Goal: Task Accomplishment & Management: Use online tool/utility

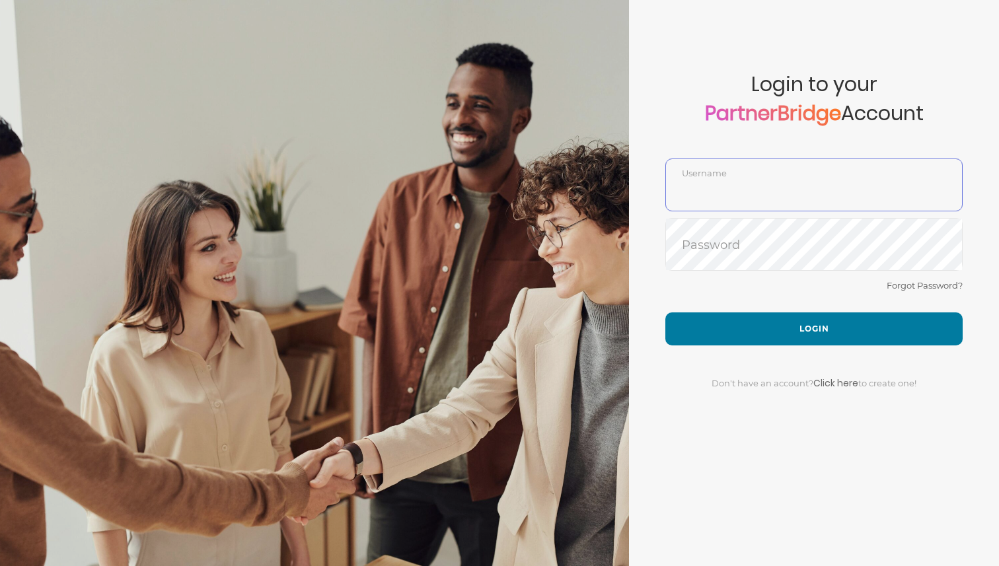
type input "DemoUser"
click at [736, 279] on div "Forgot Password?" at bounding box center [814, 295] width 297 height 35
click at [736, 308] on div "Forgot Password?" at bounding box center [814, 295] width 297 height 35
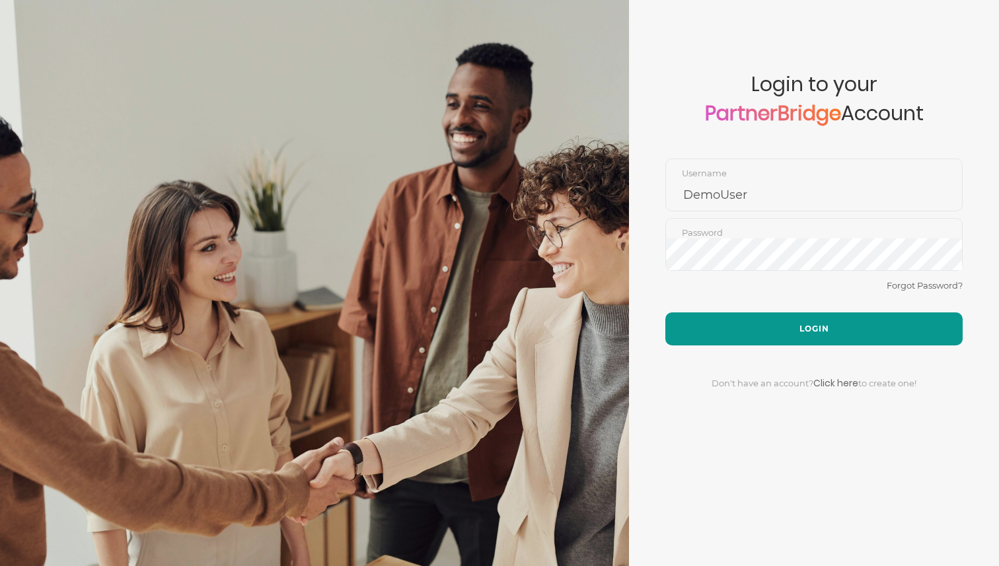
click at [736, 325] on button "Login" at bounding box center [814, 329] width 297 height 33
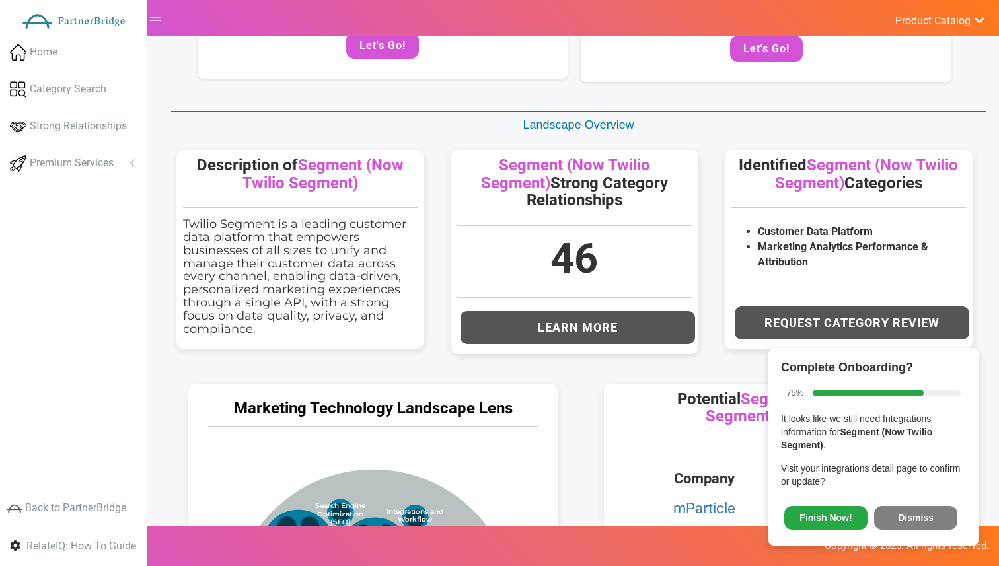
scroll to position [344, 0]
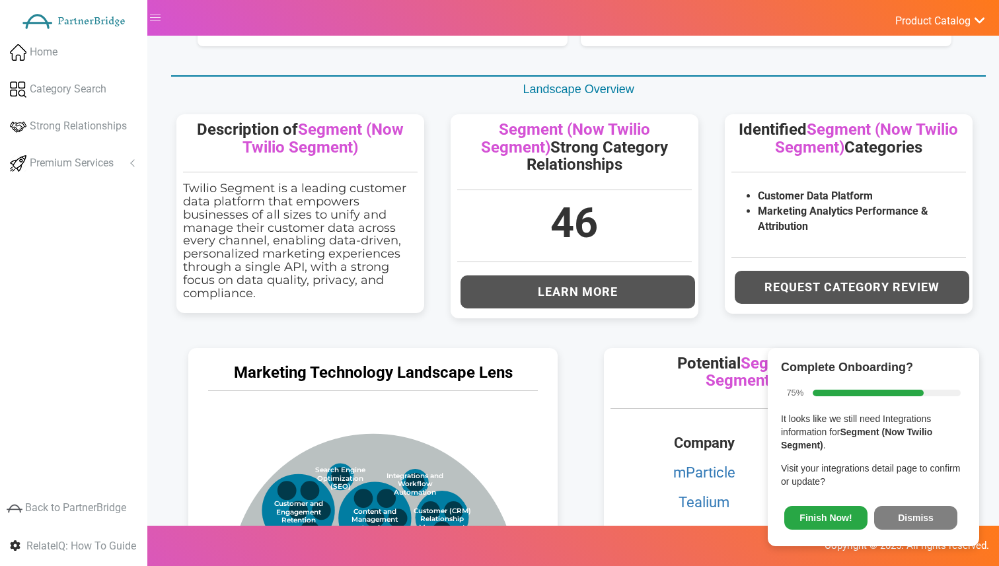
click at [904, 519] on button "Dismiss" at bounding box center [915, 518] width 83 height 24
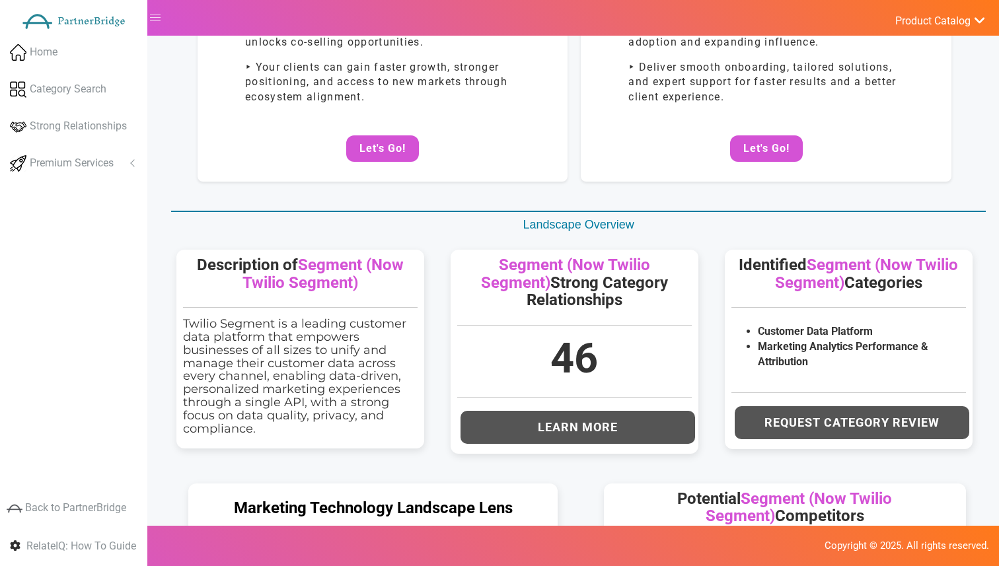
scroll to position [0, 0]
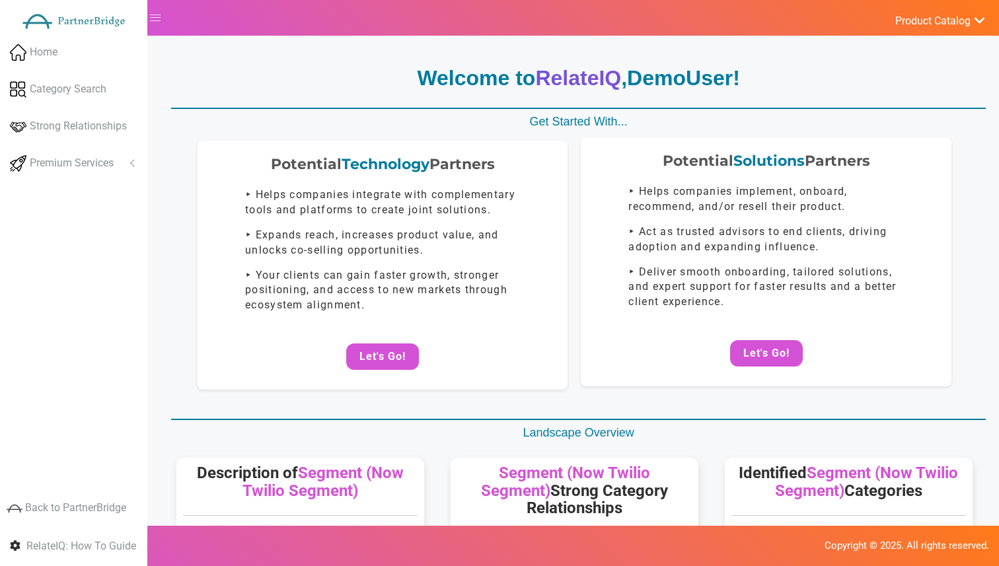
click at [737, 332] on div "Potential Solutions Partners ‣ Helps companies implement, onboard, recommend, a…" at bounding box center [766, 261] width 370 height 249
click at [738, 353] on button "Let's Go!" at bounding box center [766, 353] width 73 height 26
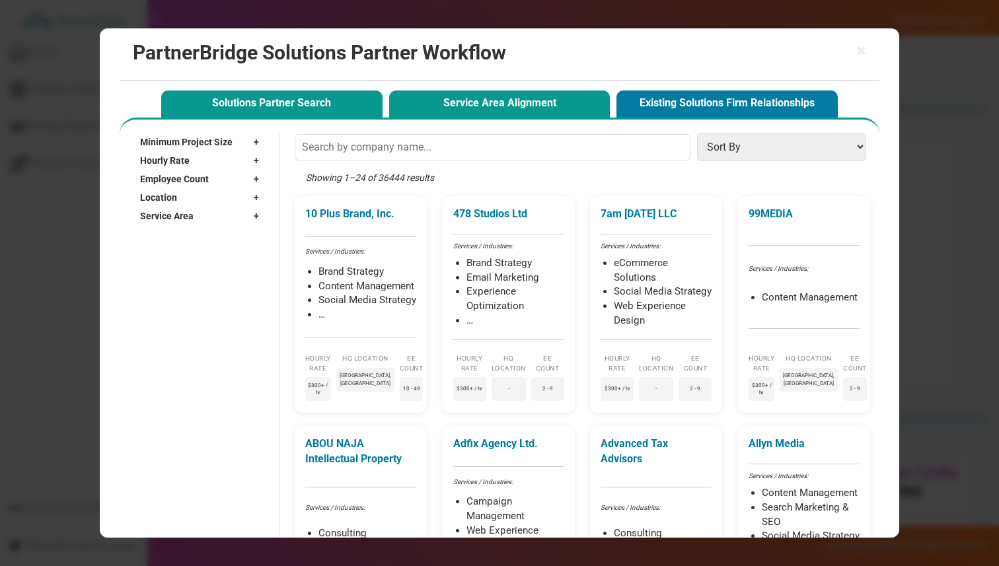
click at [541, 95] on button "Service Area Alignment" at bounding box center [499, 104] width 221 height 27
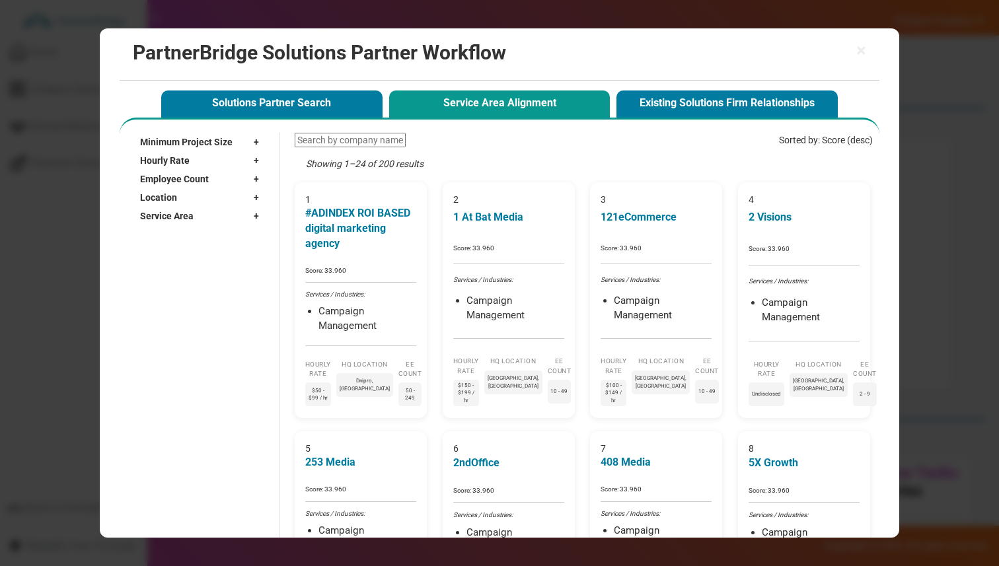
click at [224, 199] on div "Location +" at bounding box center [203, 197] width 126 height 19
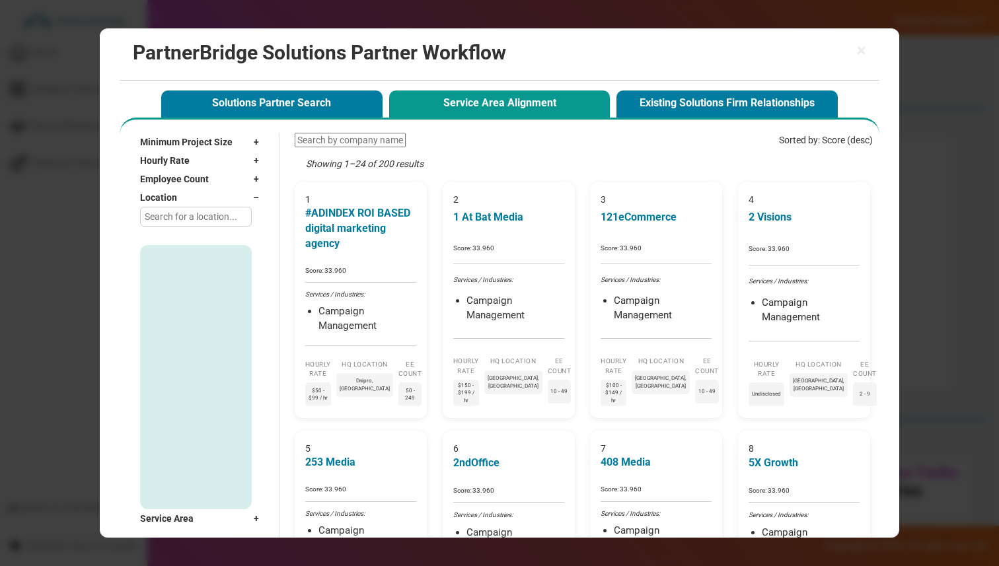
click at [223, 195] on div "Location –" at bounding box center [203, 197] width 126 height 19
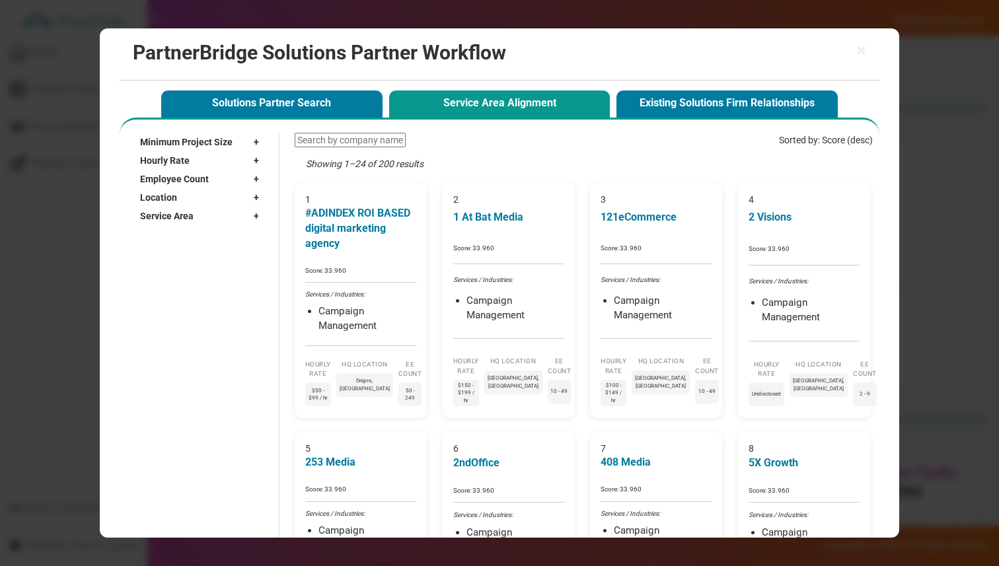
click at [221, 221] on div "Service Area +" at bounding box center [203, 216] width 126 height 19
click at [210, 219] on div "Service Area –" at bounding box center [203, 216] width 126 height 19
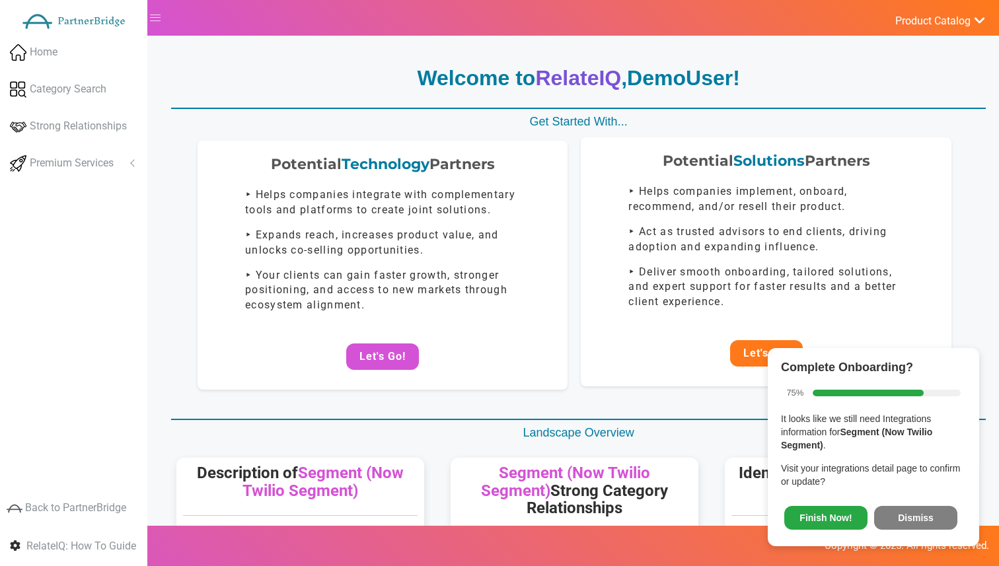
click at [756, 352] on button "Let's Go!" at bounding box center [766, 353] width 73 height 26
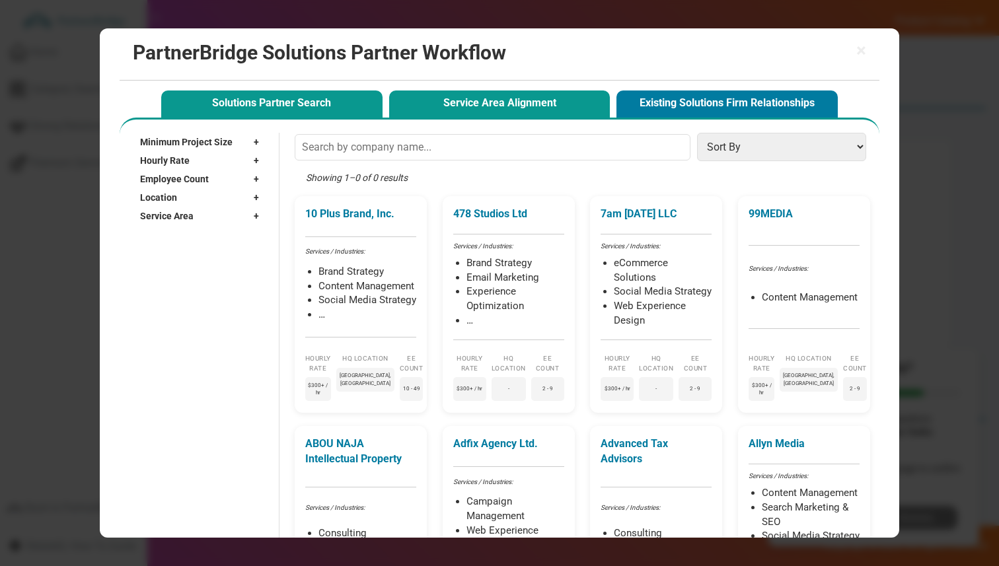
click at [513, 101] on button "Service Area Alignment" at bounding box center [499, 104] width 221 height 27
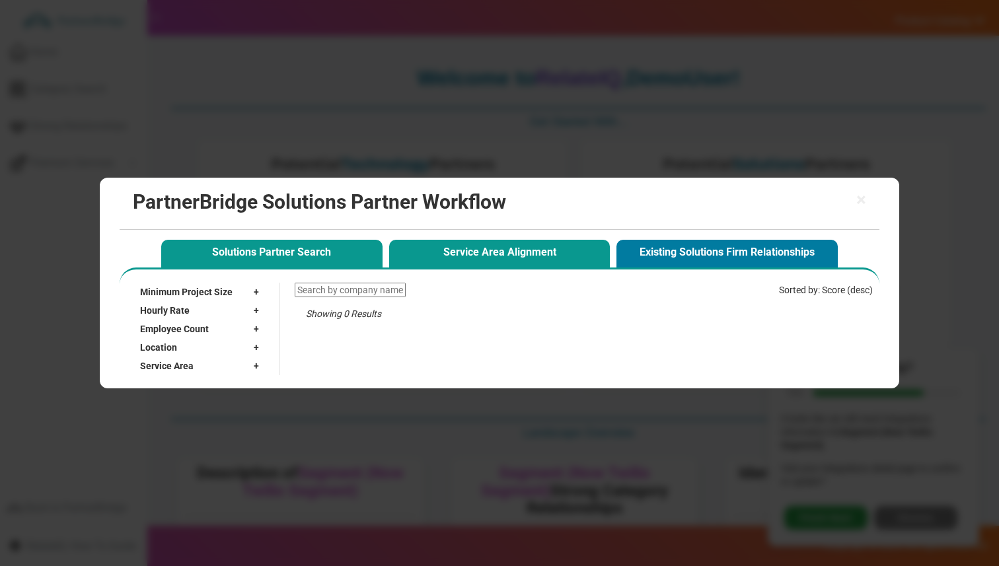
click at [279, 249] on button "Solutions Partner Search" at bounding box center [271, 253] width 221 height 27
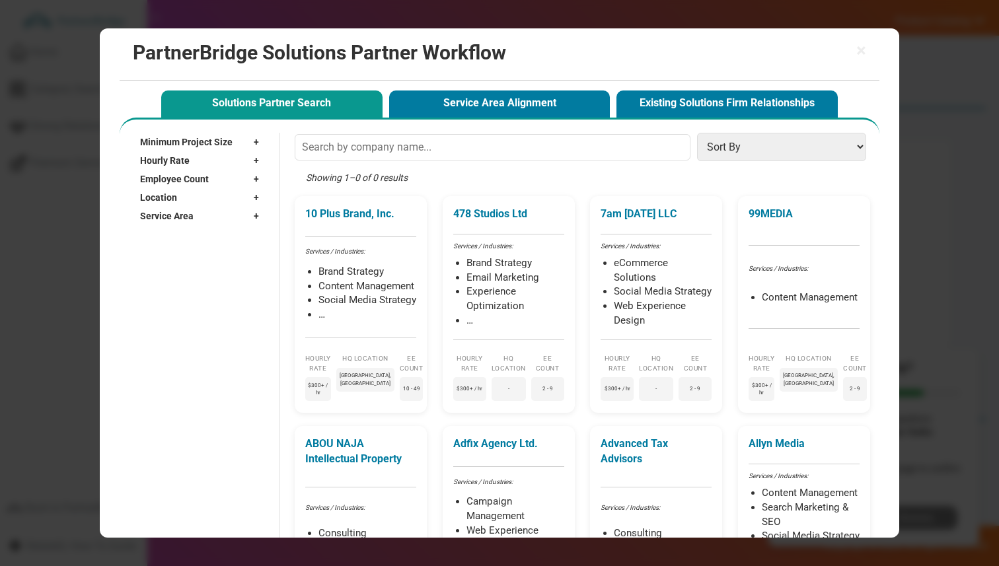
click at [370, 178] on div "Showing 1–0 of 0 results" at bounding box center [584, 183] width 578 height 24
